Goal: Navigation & Orientation: Find specific page/section

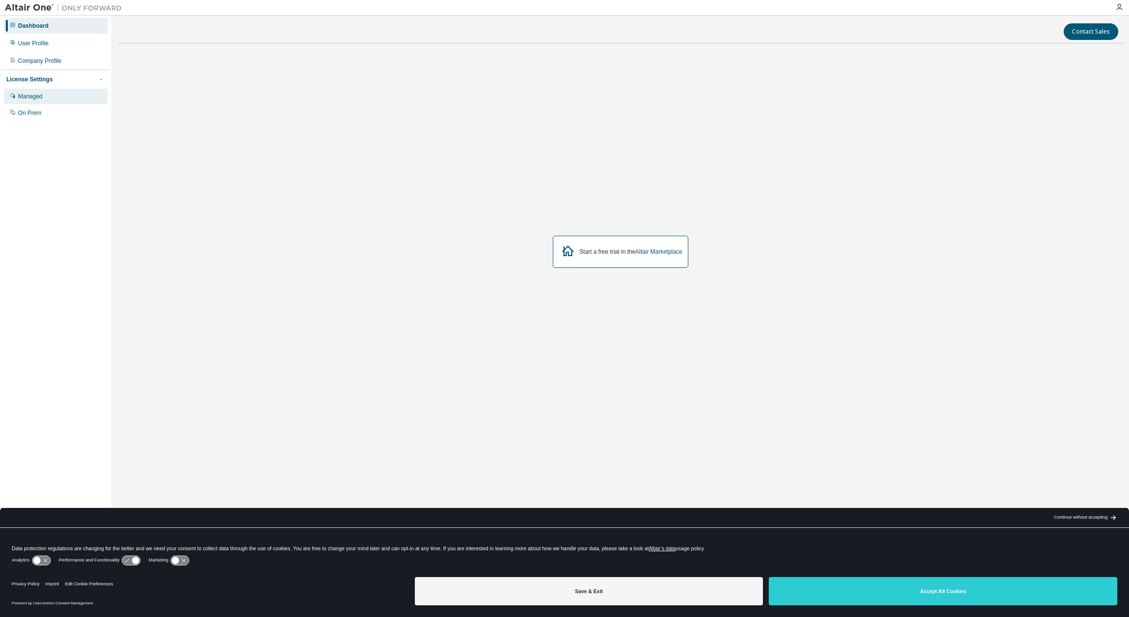
click at [36, 94] on div "Managed" at bounding box center [30, 97] width 24 height 8
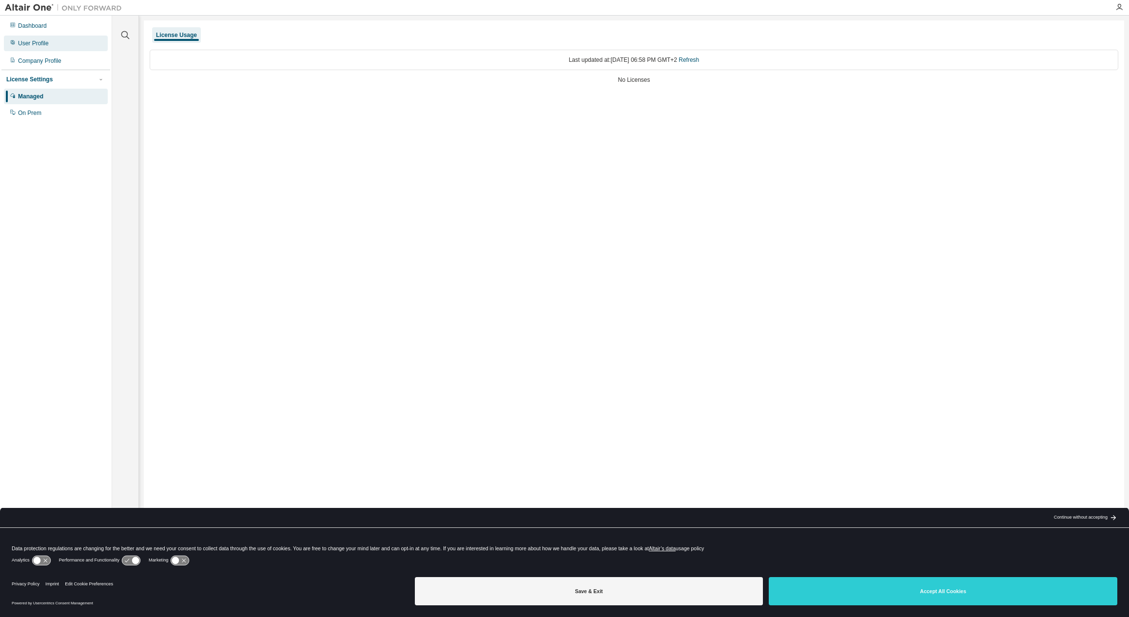
click at [34, 50] on div "User Profile" at bounding box center [56, 44] width 104 height 16
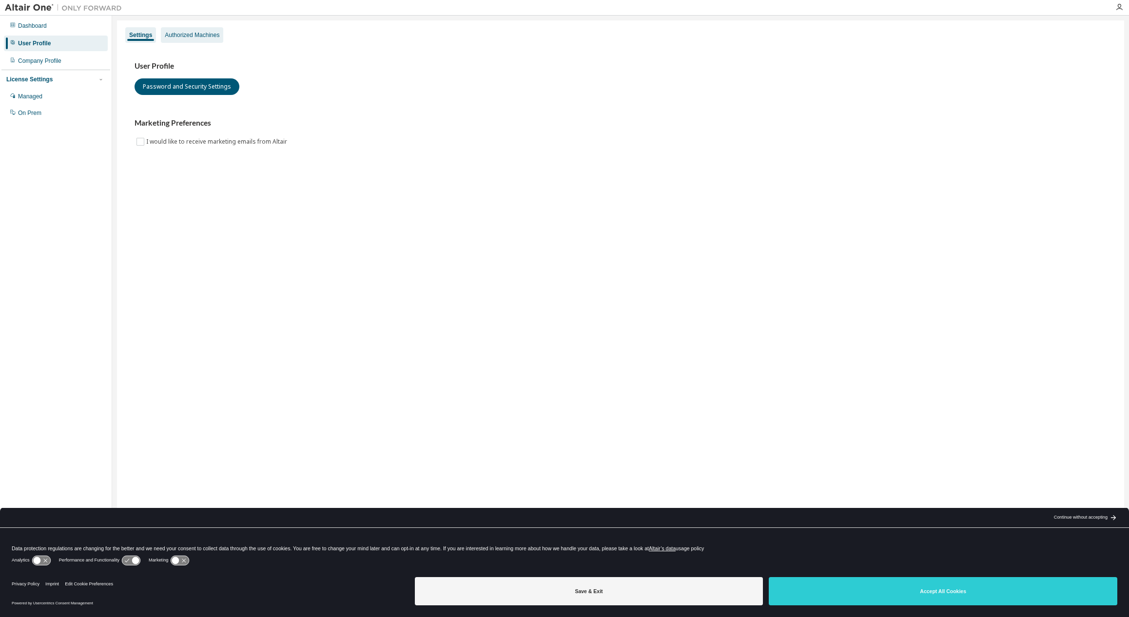
click at [192, 38] on div "Authorized Machines" at bounding box center [192, 35] width 55 height 8
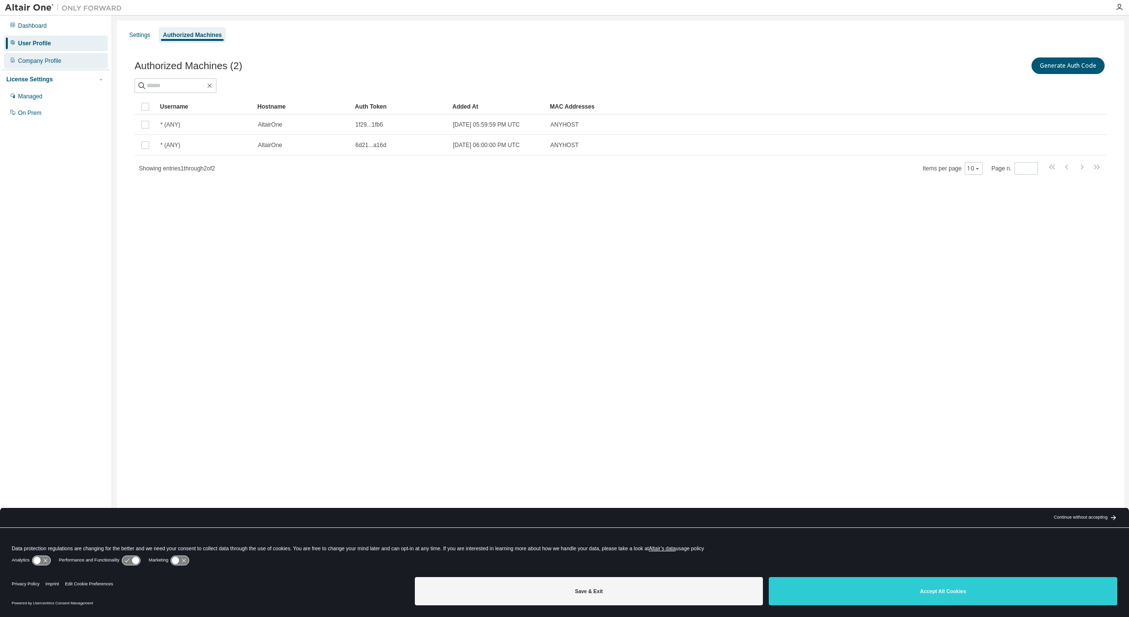
click at [52, 61] on div "Company Profile" at bounding box center [39, 61] width 43 height 8
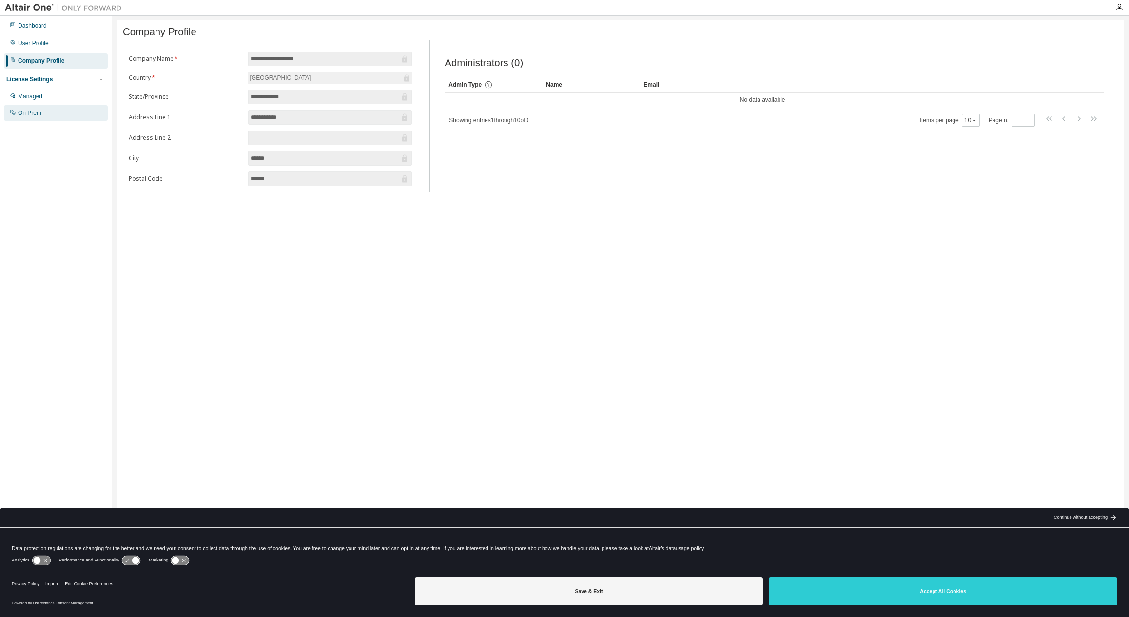
click at [41, 117] on div "On Prem" at bounding box center [56, 113] width 104 height 16
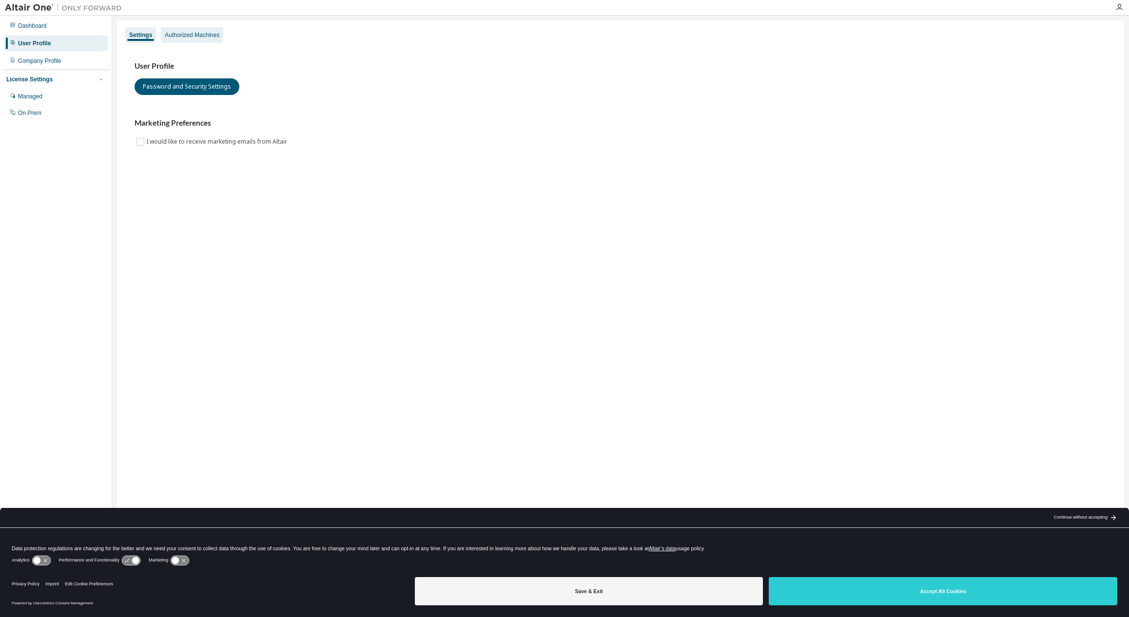
click at [179, 34] on div "Authorized Machines" at bounding box center [192, 35] width 55 height 8
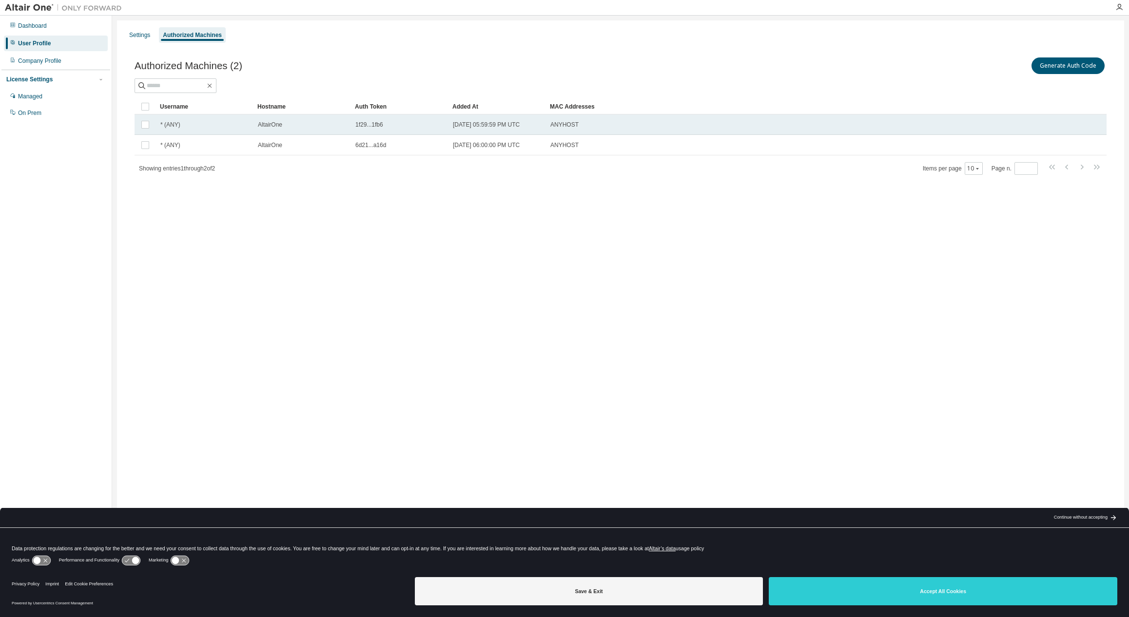
click at [246, 123] on div "* (ANY)" at bounding box center [204, 125] width 89 height 8
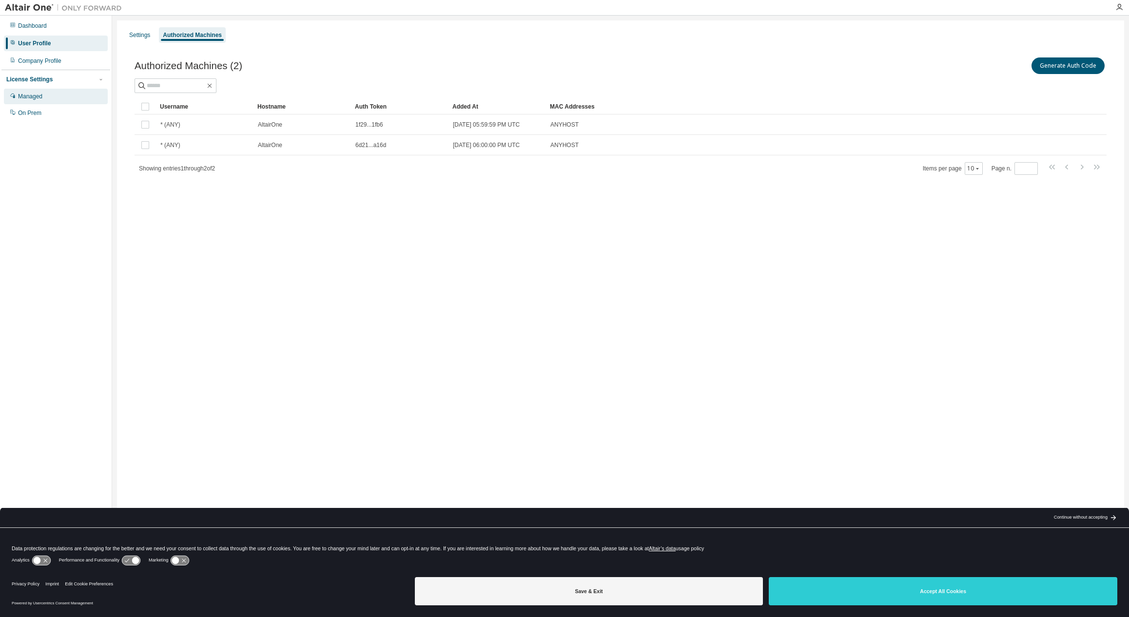
click at [44, 95] on div "Managed" at bounding box center [56, 97] width 104 height 16
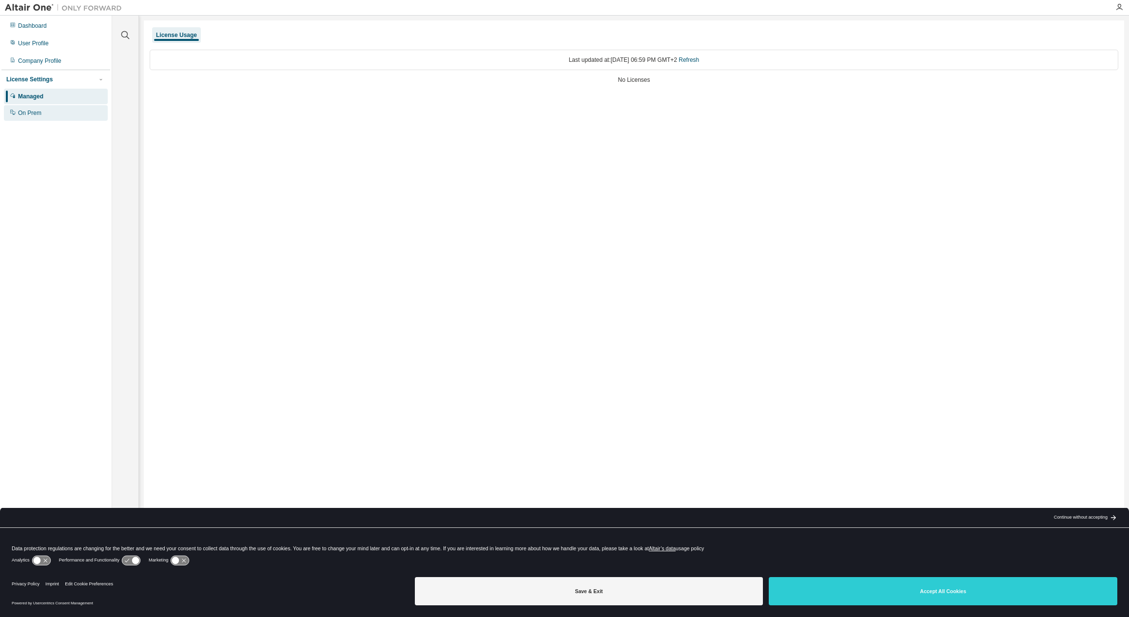
click at [43, 109] on div "On Prem" at bounding box center [56, 113] width 104 height 16
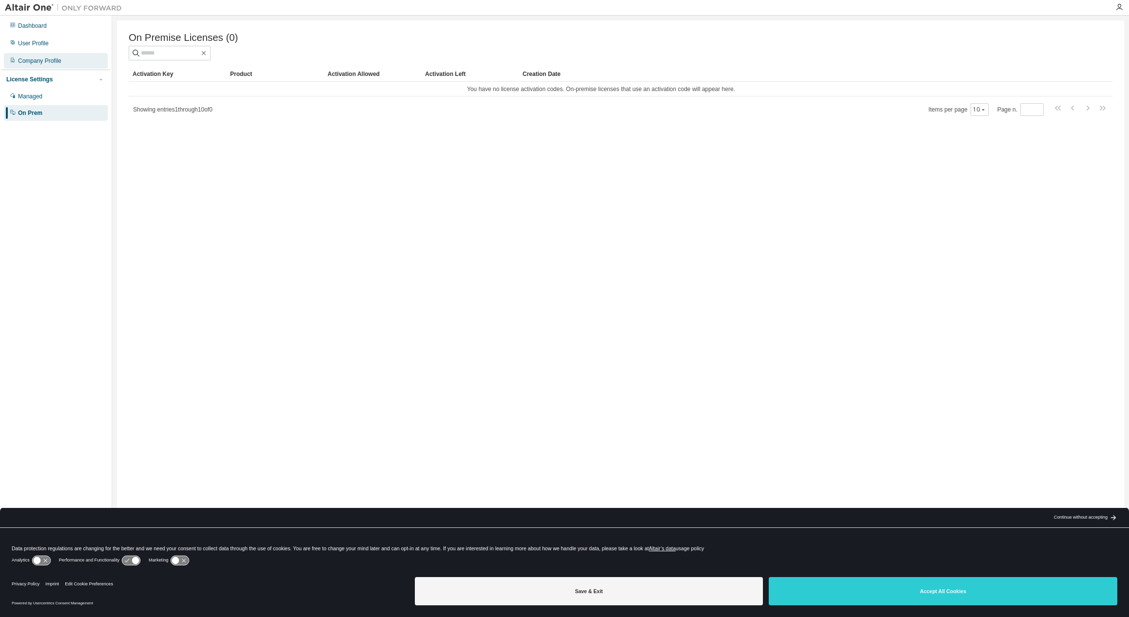
click at [48, 61] on div "Company Profile" at bounding box center [39, 61] width 43 height 8
